Goal: Navigation & Orientation: Find specific page/section

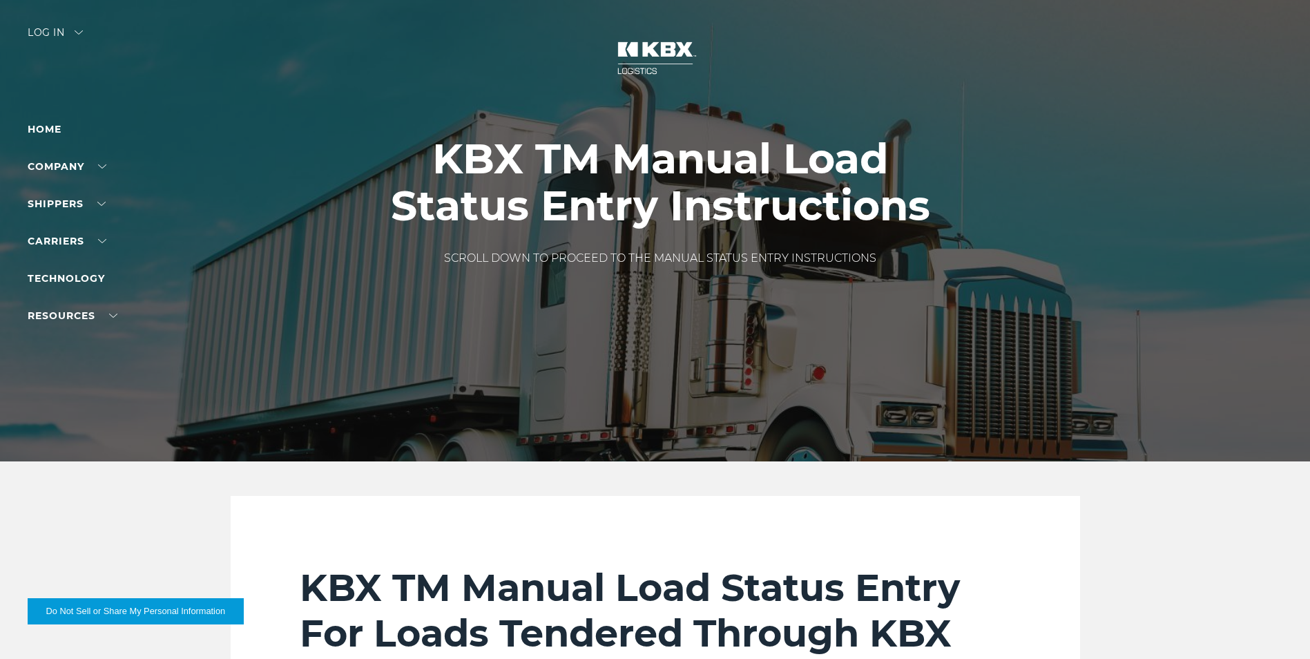
click at [63, 33] on div "Log in" at bounding box center [55, 38] width 55 height 20
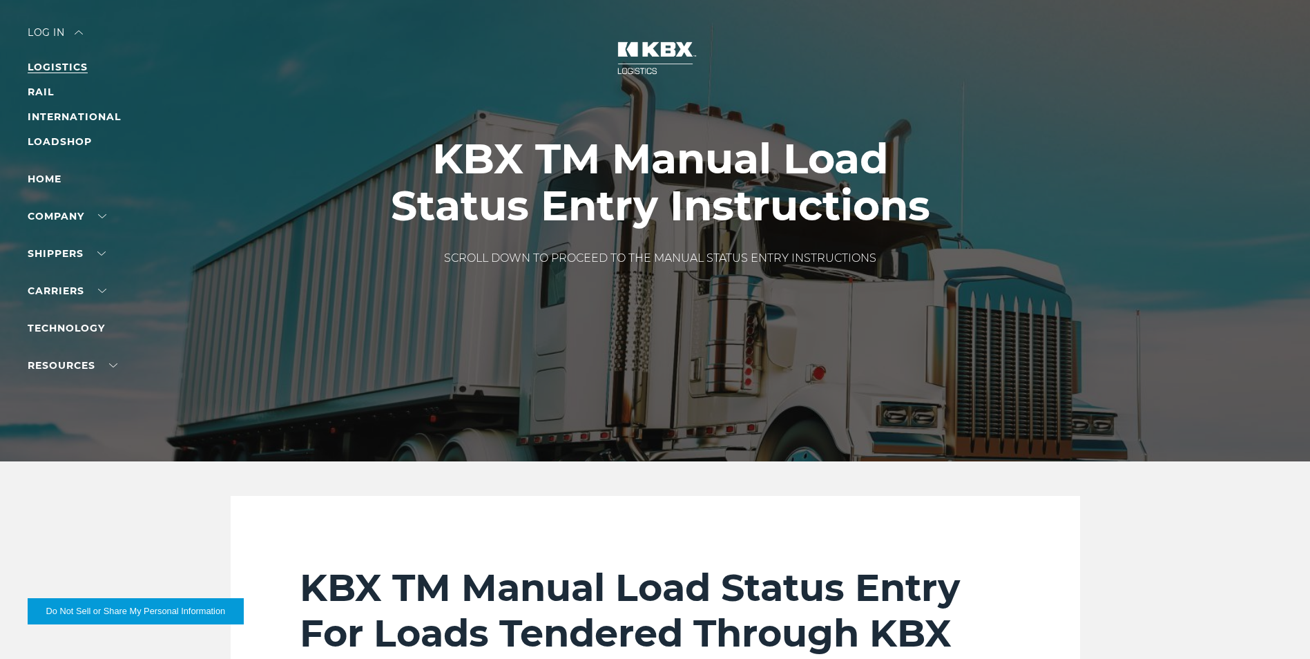
click at [52, 61] on link "LOGISTICS" at bounding box center [58, 67] width 60 height 12
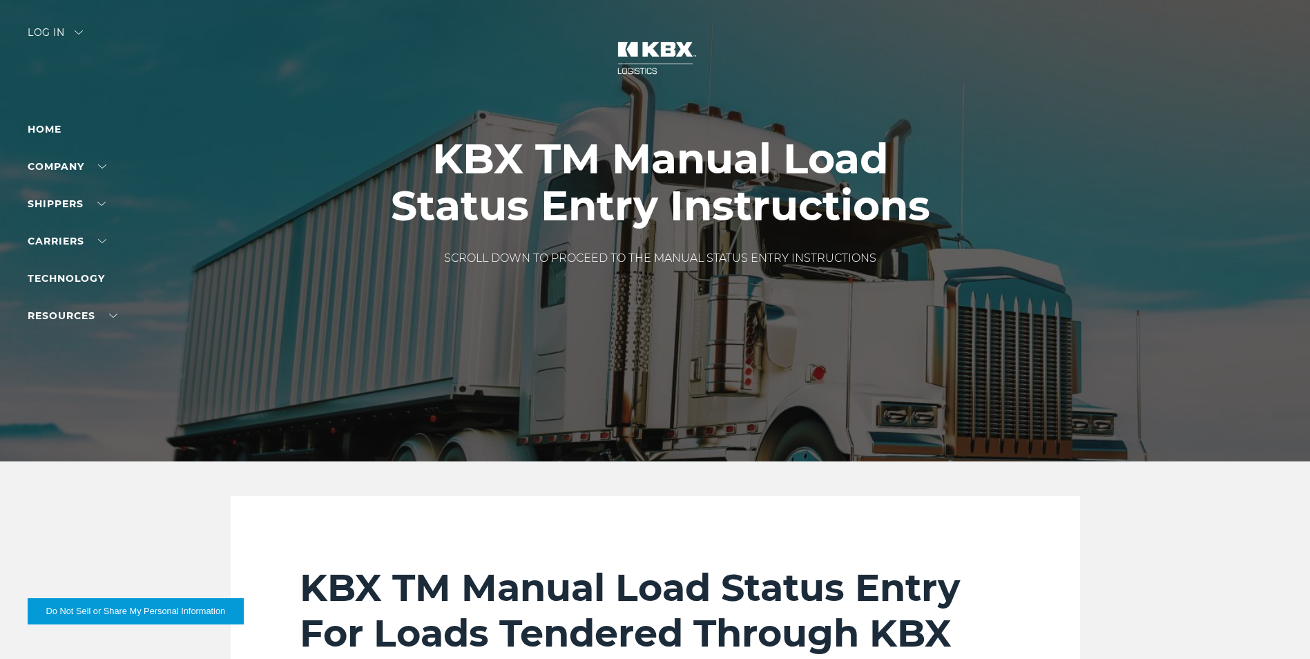
click at [40, 28] on div "Log in" at bounding box center [55, 38] width 55 height 20
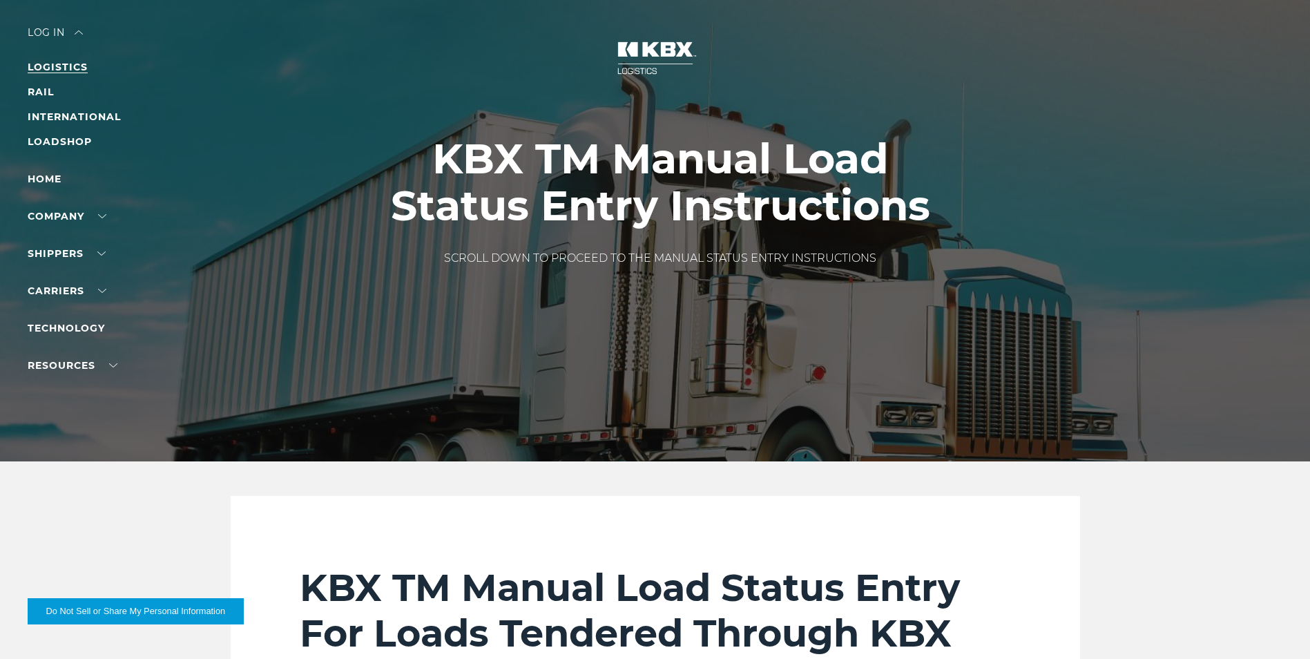
click at [55, 66] on link "LOGISTICS" at bounding box center [58, 67] width 60 height 12
